Goal: Information Seeking & Learning: Learn about a topic

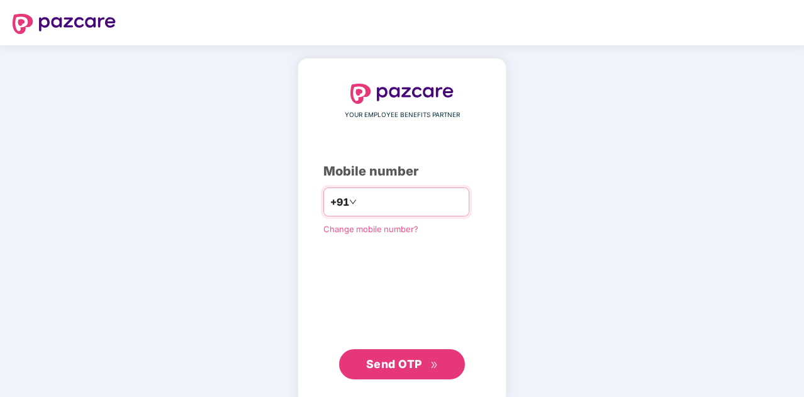
click at [414, 203] on input "number" at bounding box center [410, 202] width 103 height 20
type input "**********"
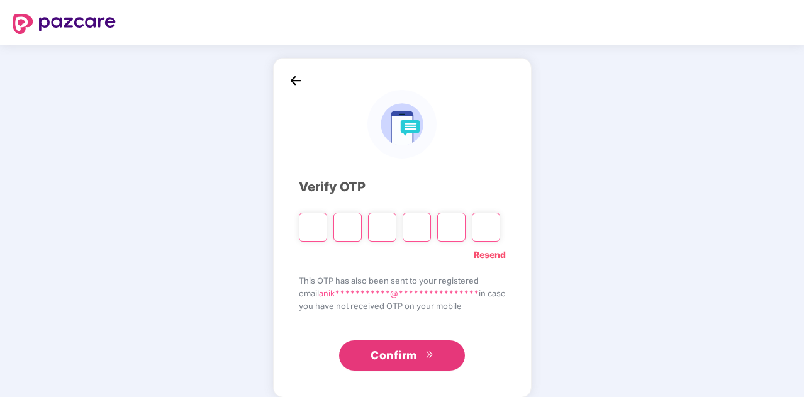
type input "*"
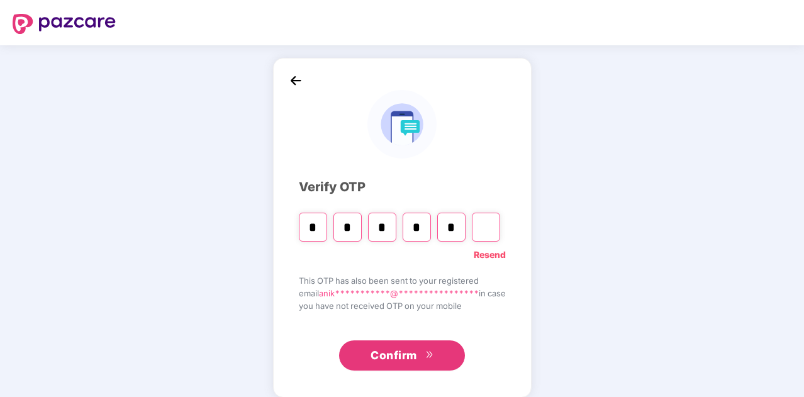
type input "*"
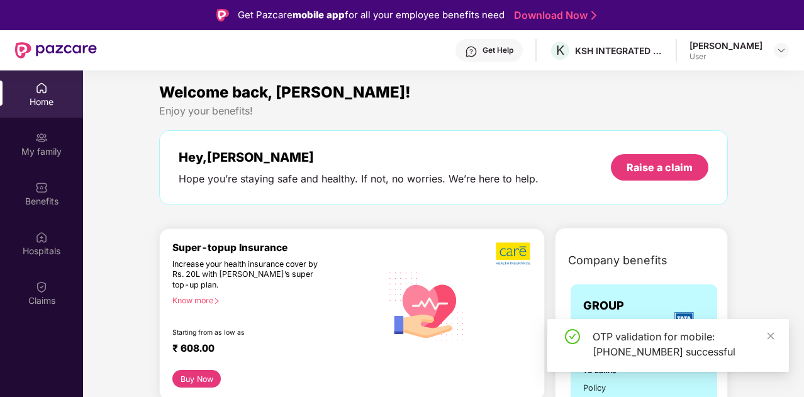
click at [765, 336] on div "OTP validation for mobile: [PHONE_NUMBER] successful" at bounding box center [683, 344] width 181 height 30
click at [736, 55] on div "User" at bounding box center [726, 57] width 73 height 10
click at [775, 55] on div at bounding box center [781, 50] width 15 height 15
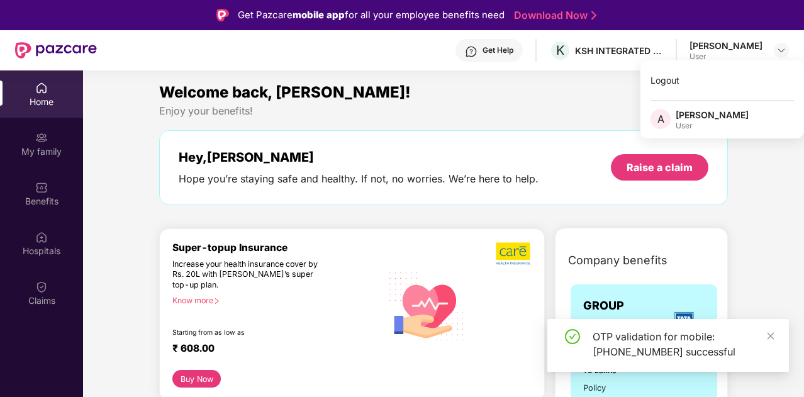
click at [576, 87] on div "Welcome back, [PERSON_NAME]!" at bounding box center [443, 93] width 569 height 24
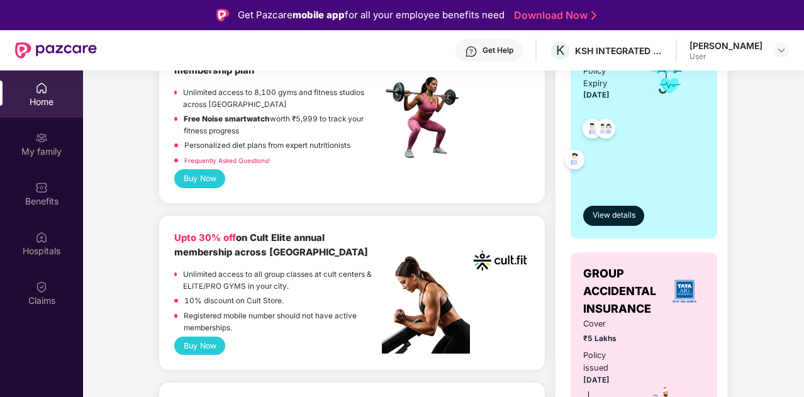
scroll to position [566, 0]
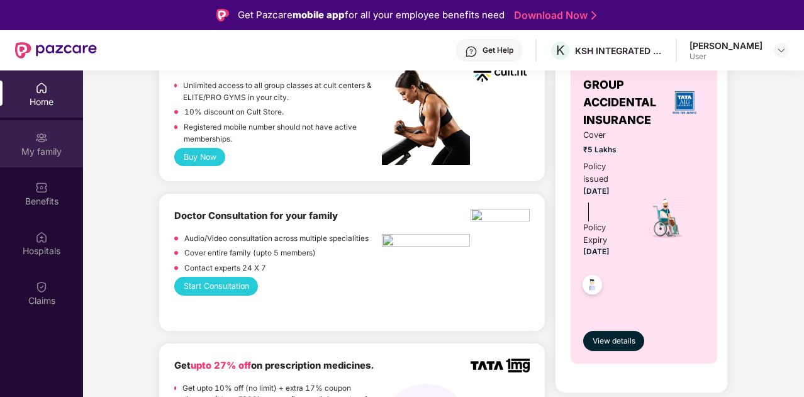
click at [22, 143] on div "My family" at bounding box center [41, 143] width 83 height 47
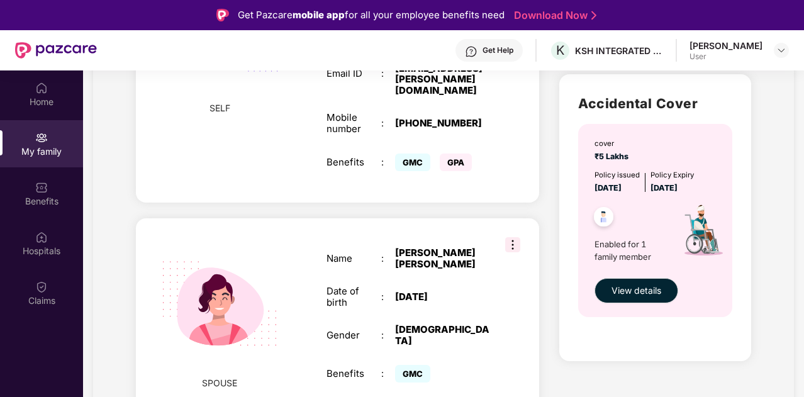
scroll to position [199, 0]
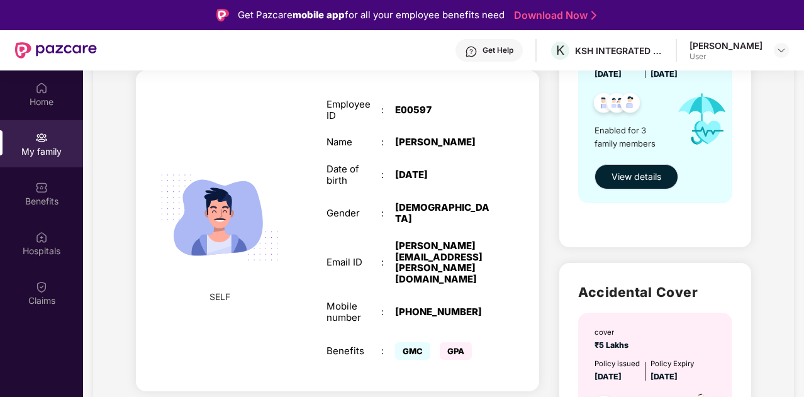
click at [461, 254] on div "[PERSON_NAME][EMAIL_ADDRESS][PERSON_NAME][DOMAIN_NAME]" at bounding box center [443, 262] width 96 height 45
click at [701, 57] on div "User" at bounding box center [726, 57] width 73 height 10
click at [710, 51] on div "[PERSON_NAME]" at bounding box center [726, 46] width 73 height 12
click at [787, 51] on div at bounding box center [781, 50] width 15 height 15
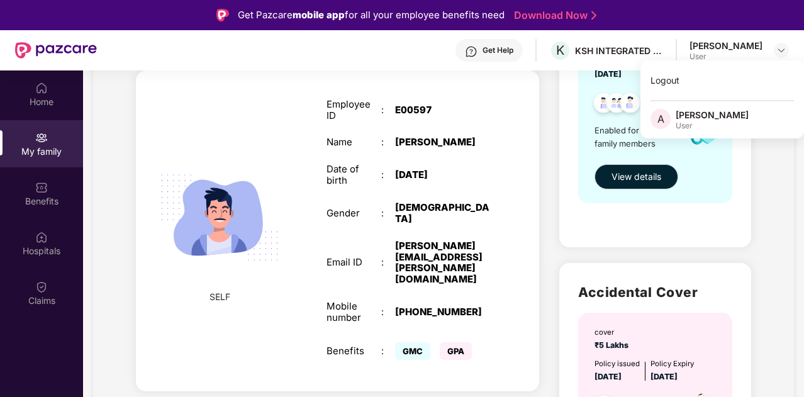
click at [708, 117] on div "[PERSON_NAME]" at bounding box center [712, 115] width 73 height 12
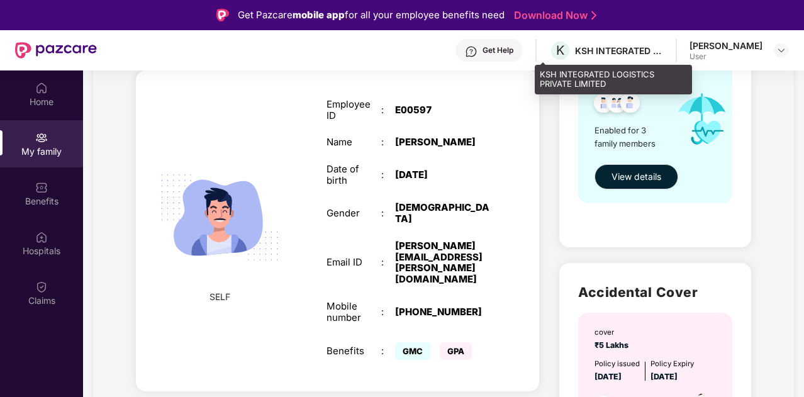
click at [591, 49] on div "KSH INTEGRATED LOGISTICS PRIVATE LIMITED" at bounding box center [619, 51] width 88 height 12
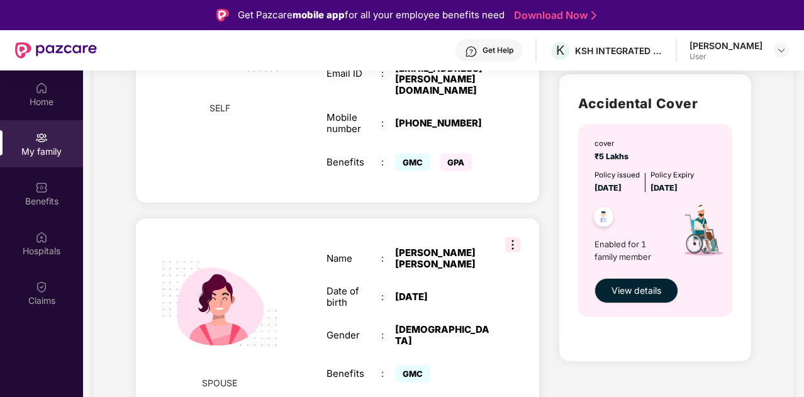
scroll to position [576, 0]
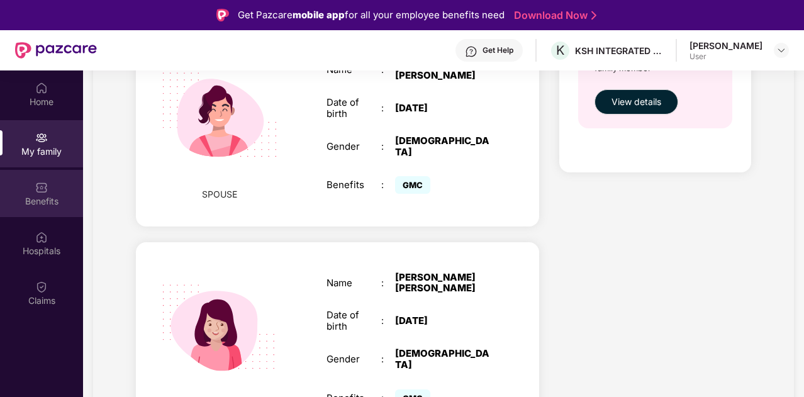
click at [29, 181] on div "Benefits" at bounding box center [41, 193] width 83 height 47
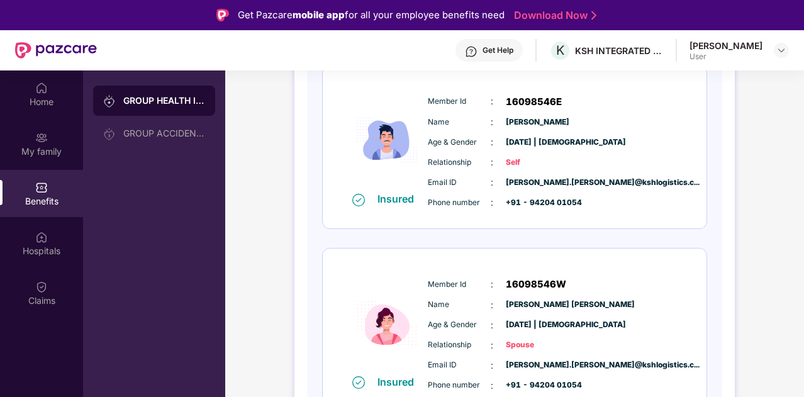
scroll to position [0, 0]
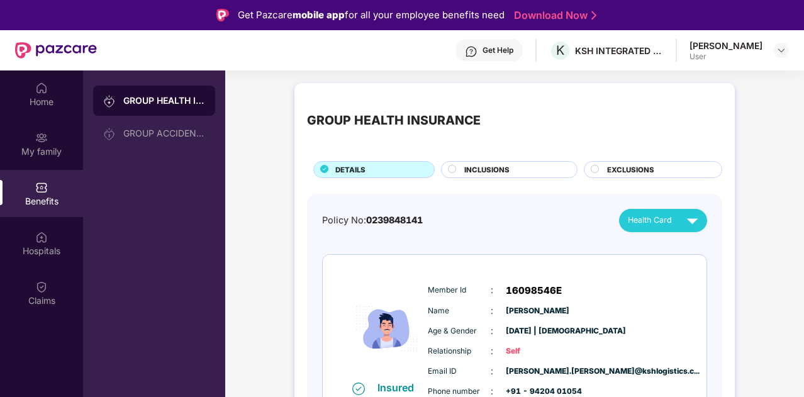
click at [753, 58] on div "User" at bounding box center [726, 57] width 73 height 10
click at [751, 49] on div "[PERSON_NAME]" at bounding box center [726, 46] width 73 height 12
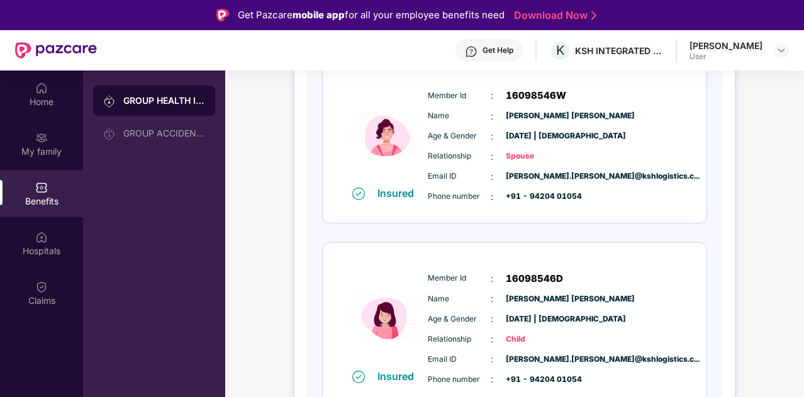
scroll to position [189, 0]
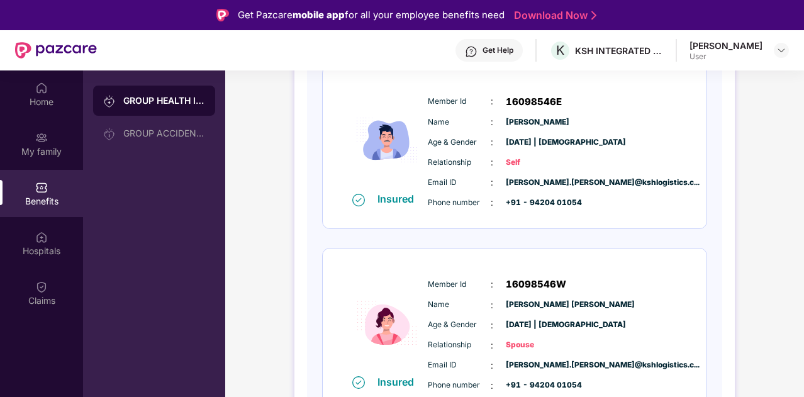
drag, startPoint x: 802, startPoint y: 258, endPoint x: 805, endPoint y: 235, distance: 22.8
click at [804, 235] on html "Get Pazcare mobile app for all your employee benefits need Download Now Get Hel…" at bounding box center [402, 198] width 804 height 397
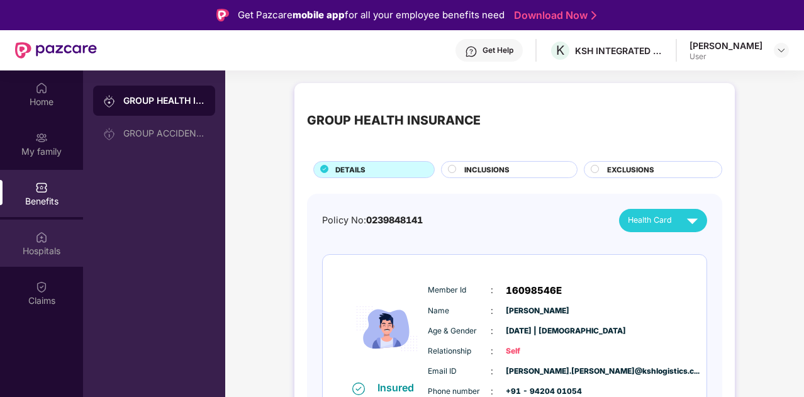
click at [59, 235] on div "Hospitals" at bounding box center [41, 243] width 83 height 47
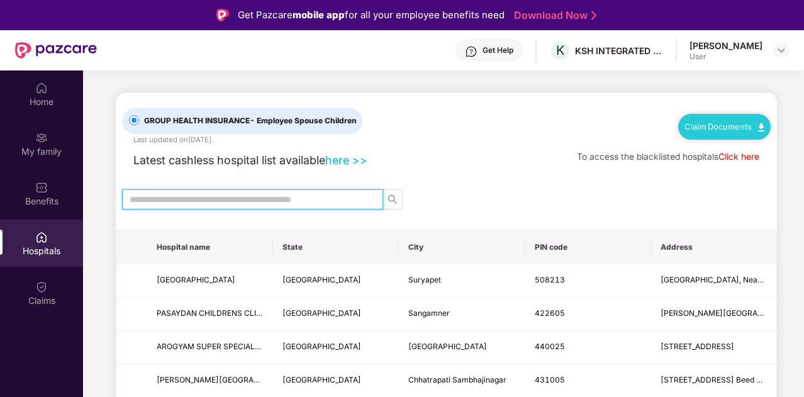
click at [287, 195] on input "text" at bounding box center [248, 200] width 236 height 14
type input "****"
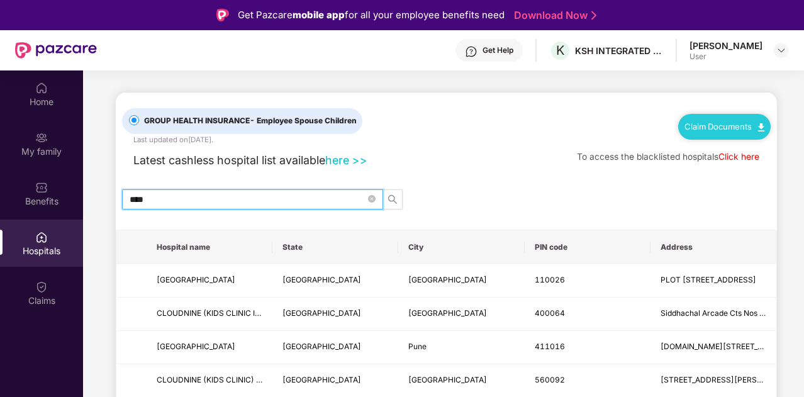
click at [727, 131] on link "Claim Documents" at bounding box center [725, 126] width 80 height 10
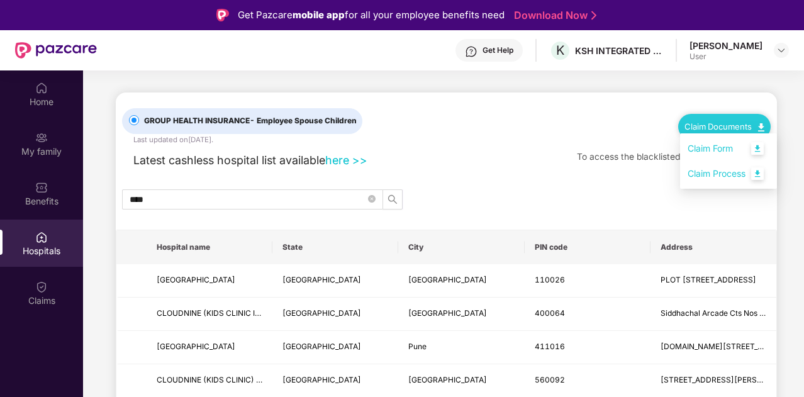
click at [716, 147] on link "Claim Form" at bounding box center [729, 148] width 82 height 27
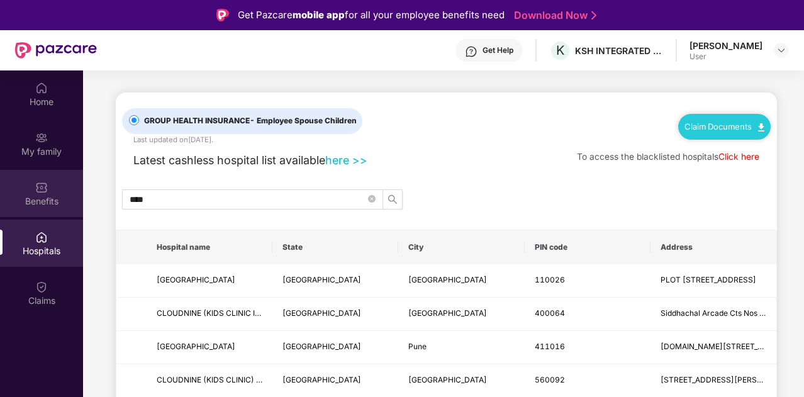
click at [49, 187] on div "Benefits" at bounding box center [41, 193] width 83 height 47
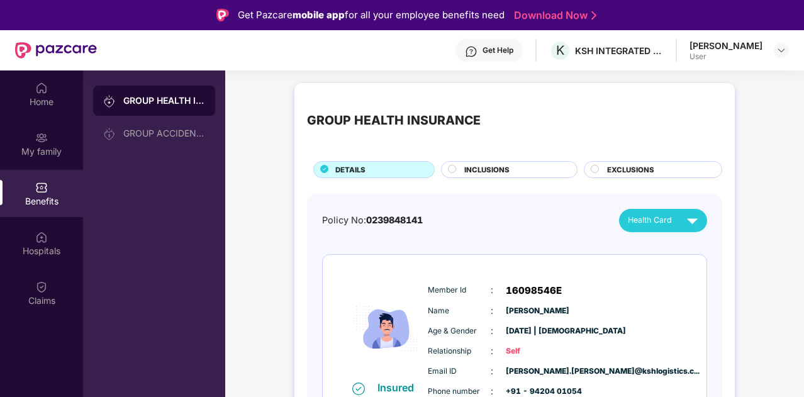
click at [509, 173] on div "INCLUSIONS" at bounding box center [514, 170] width 113 height 13
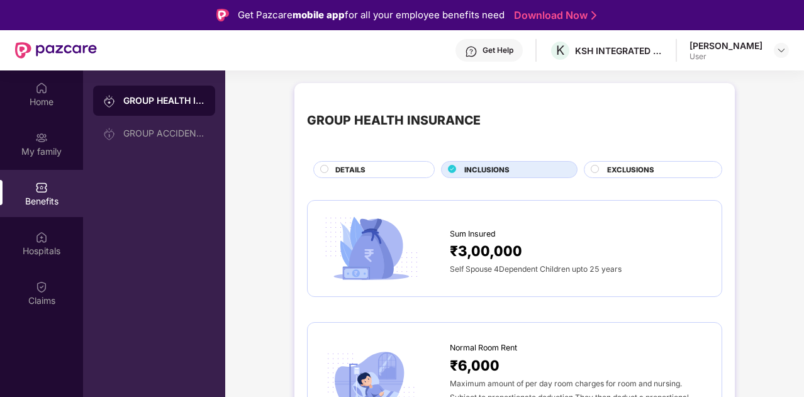
click at [638, 170] on span "EXCLUSIONS" at bounding box center [630, 169] width 47 height 11
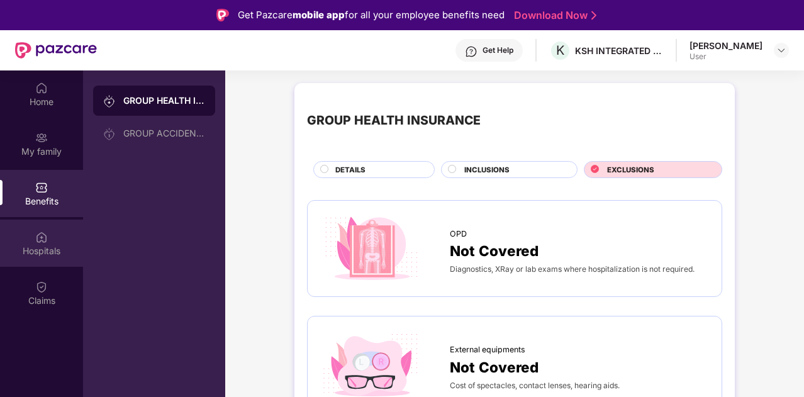
click at [33, 239] on div "Hospitals" at bounding box center [41, 243] width 83 height 47
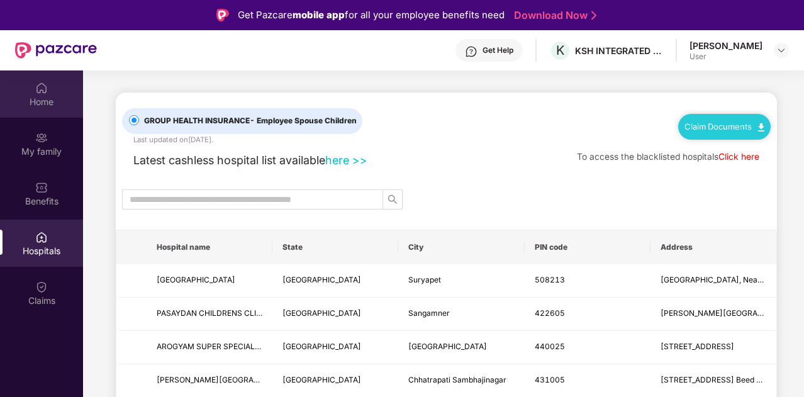
click at [50, 107] on div "Home" at bounding box center [41, 102] width 83 height 13
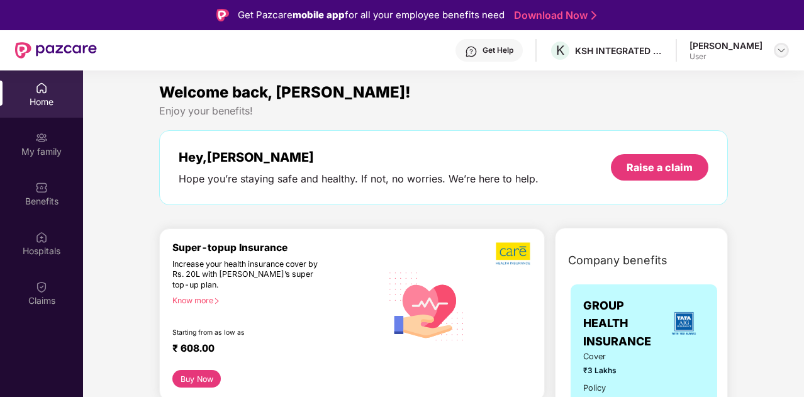
click at [785, 47] on img at bounding box center [781, 50] width 10 height 10
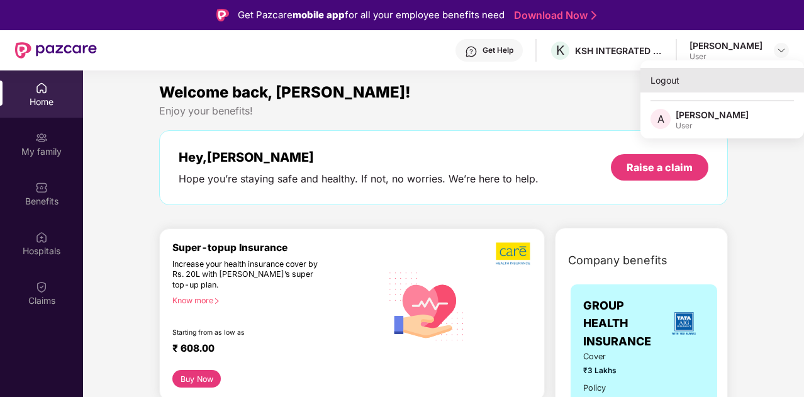
click at [702, 77] on div "Logout" at bounding box center [723, 80] width 164 height 25
